Goal: Complete application form

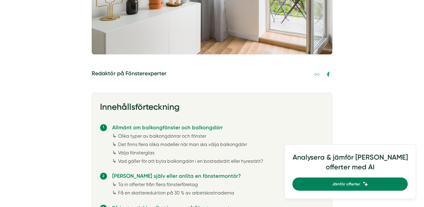
scroll to position [328, 0]
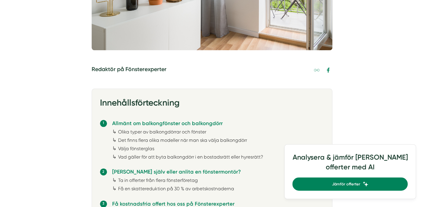
click at [260, 130] on div "↳ Olika typer av balkongdörrar och fönster" at bounding box center [218, 132] width 212 height 8
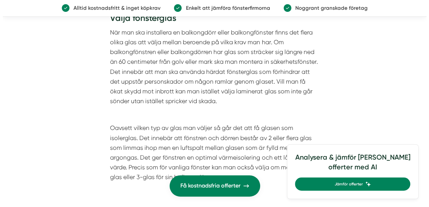
scroll to position [1870, 0]
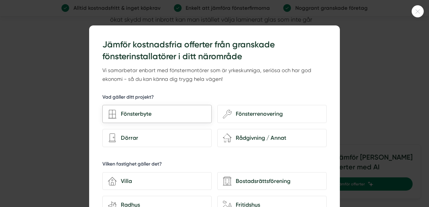
click at [196, 114] on div "Fönsterbyte" at bounding box center [162, 113] width 90 height 9
click at [0, 0] on input "Fönsterbyte" at bounding box center [0, 0] width 0 height 0
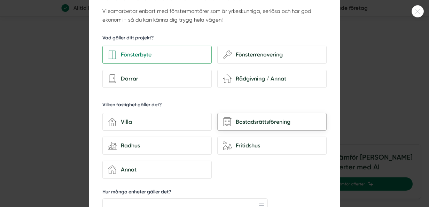
click at [246, 122] on div "Bostadsrättsförening" at bounding box center [277, 121] width 90 height 9
click at [0, 0] on input "Bostadsrättsförening" at bounding box center [0, 0] width 0 height 0
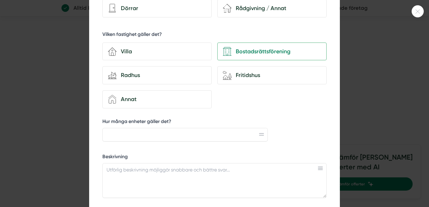
scroll to position [130, 0]
click at [182, 136] on input "Hur många enheter gäller det?" at bounding box center [185, 134] width 166 height 13
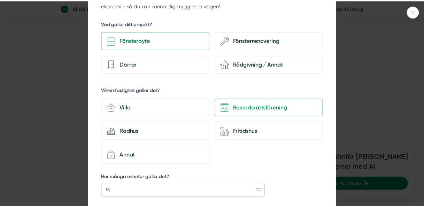
scroll to position [0, 0]
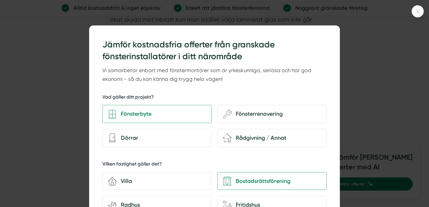
type input "18"
click at [417, 12] on icon at bounding box center [417, 11] width 11 height 4
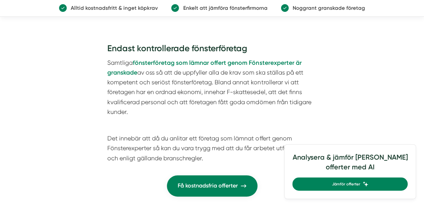
scroll to position [2946, 0]
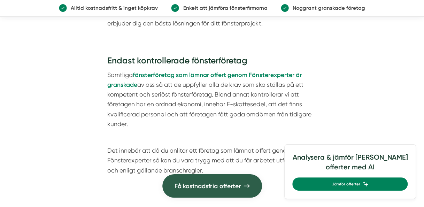
click at [232, 188] on span "Få kostnadsfria offerter" at bounding box center [207, 186] width 66 height 10
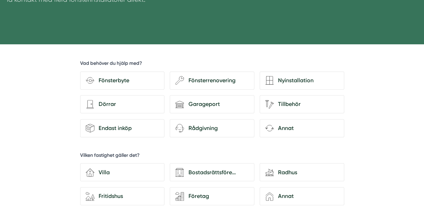
scroll to position [185, 0]
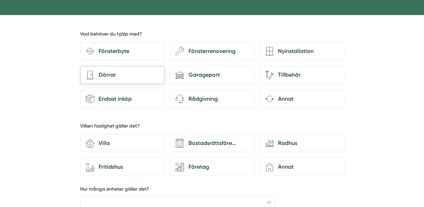
click at [112, 71] on div "Dörrar" at bounding box center [126, 74] width 64 height 9
click at [0, 0] on input "architecture-door Dörrar" at bounding box center [0, 0] width 0 height 0
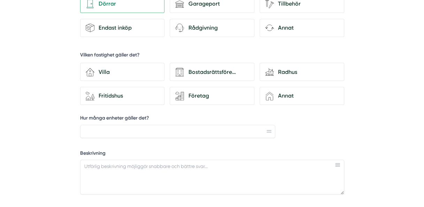
scroll to position [258, 0]
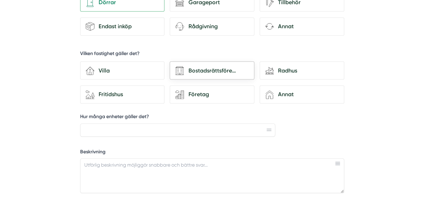
click at [215, 68] on div "Bostadsrättsförening" at bounding box center [216, 70] width 64 height 9
click at [0, 0] on input "Bostadsrättsförening" at bounding box center [0, 0] width 0 height 0
click at [162, 123] on input "Hur många enheter gäller det?" at bounding box center [177, 129] width 195 height 13
type input "18"
click at [140, 165] on textarea "Beskrivning" at bounding box center [212, 175] width 264 height 35
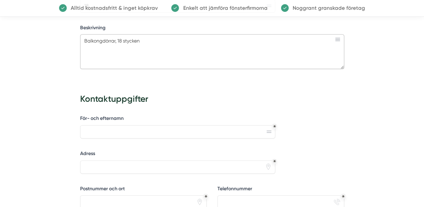
scroll to position [381, 0]
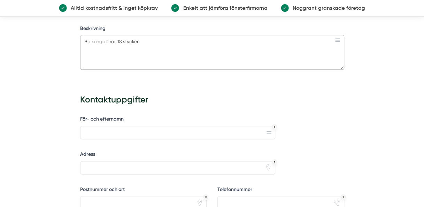
type textarea "Balkongdörrar, 18 stycken"
click at [131, 132] on input "För- och efternamn" at bounding box center [177, 132] width 195 height 13
type input "Sara Österholm"
type input "85243 Sundsvall"
type input "0768444266"
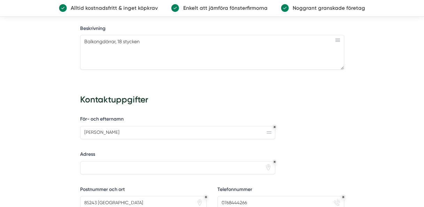
type input "saraosterholm89@gmail.com"
click at [138, 165] on input "Adress" at bounding box center [177, 167] width 195 height 13
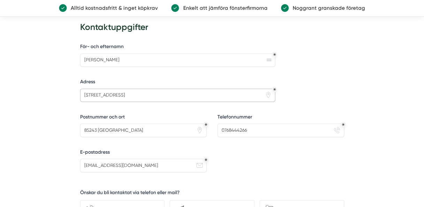
scroll to position [454, 0]
type input "Bergsgatan 1b"
click at [151, 165] on input "saraosterholm89@gmail.com" at bounding box center [143, 164] width 127 height 13
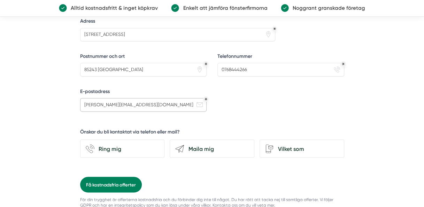
scroll to position [527, 0]
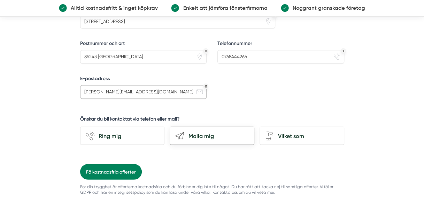
type input "sara_osterholm@hotmail.com"
click at [218, 135] on div "Maila mig" at bounding box center [216, 135] width 64 height 9
click at [0, 0] on input "send-email Maila mig" at bounding box center [0, 0] width 0 height 0
click at [123, 171] on button "Få kostnadsfria offerter" at bounding box center [111, 172] width 62 height 16
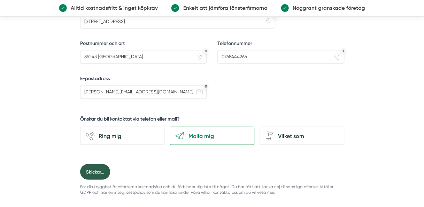
scroll to position [0, 0]
